Goal: Entertainment & Leisure: Consume media (video, audio)

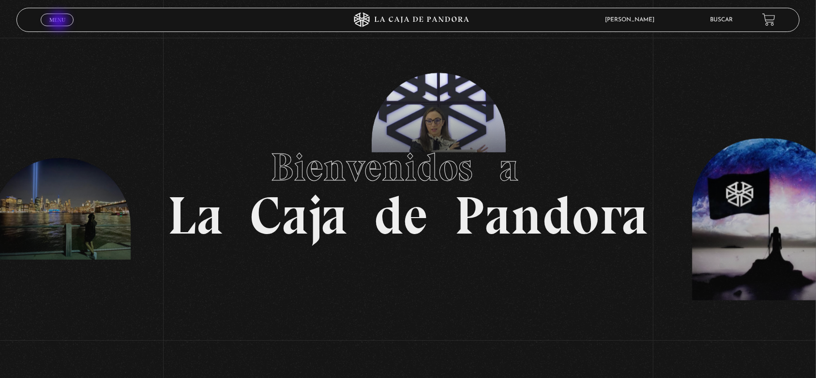
click at [60, 22] on span "Menu" at bounding box center [57, 20] width 16 height 6
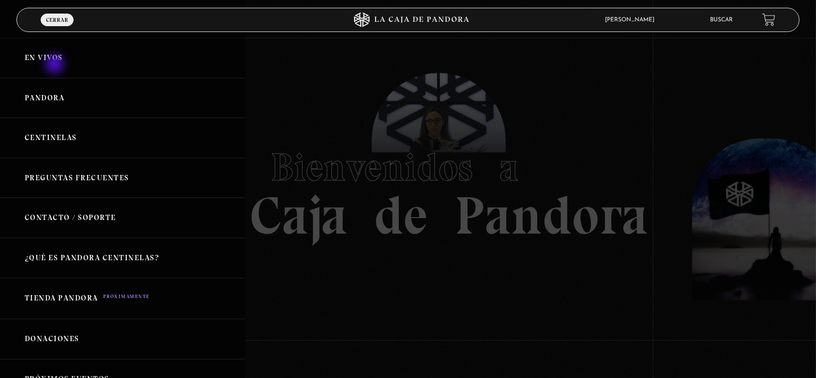
click at [54, 62] on link "En vivos" at bounding box center [122, 58] width 245 height 40
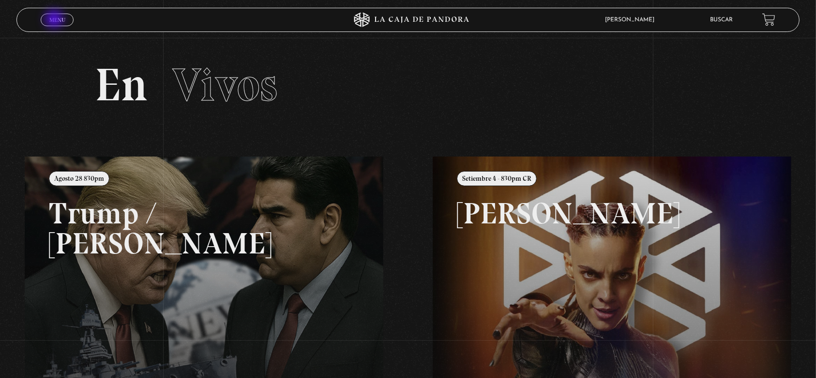
click at [55, 19] on span "Menu" at bounding box center [57, 20] width 16 height 6
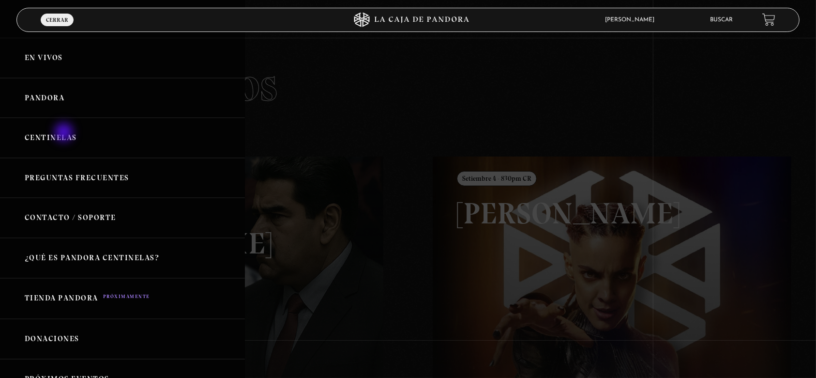
click at [65, 133] on link "Centinelas" at bounding box center [122, 138] width 245 height 40
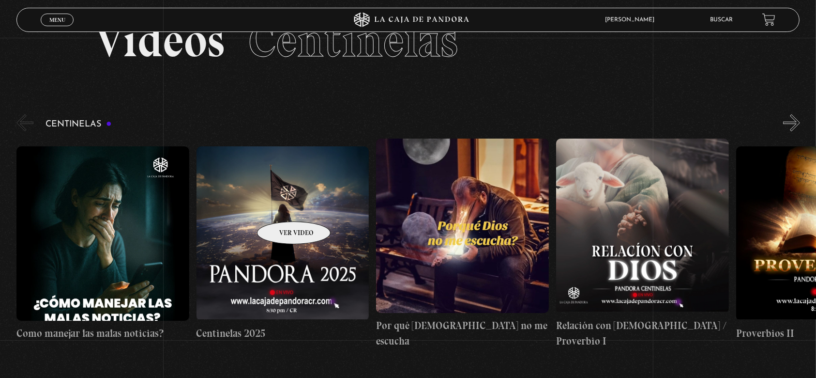
scroll to position [64, 0]
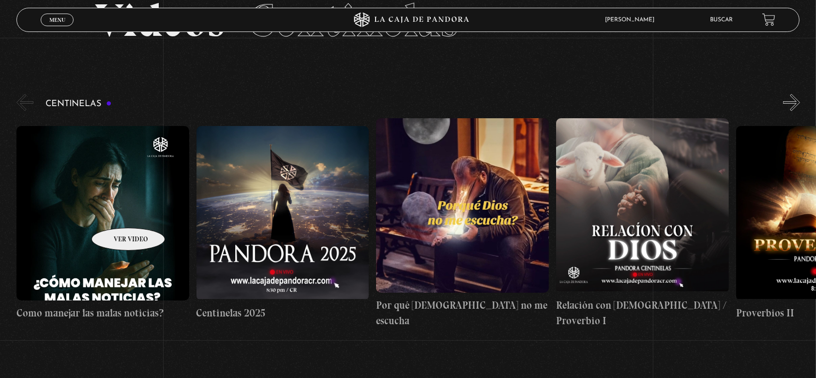
click at [115, 212] on figure at bounding box center [102, 213] width 173 height 174
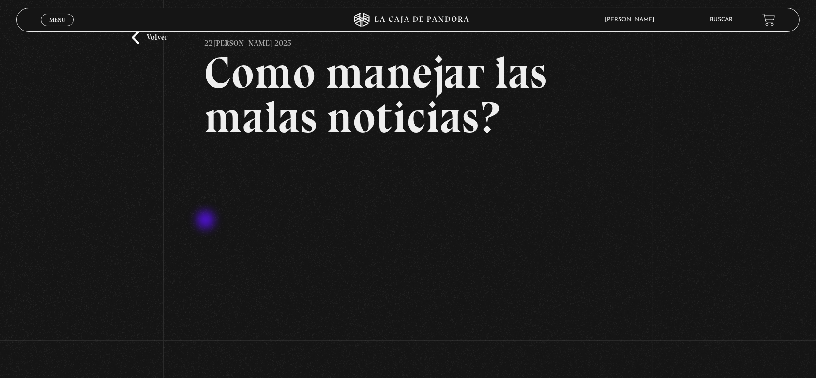
scroll to position [64, 0]
